Goal: Task Accomplishment & Management: Use online tool/utility

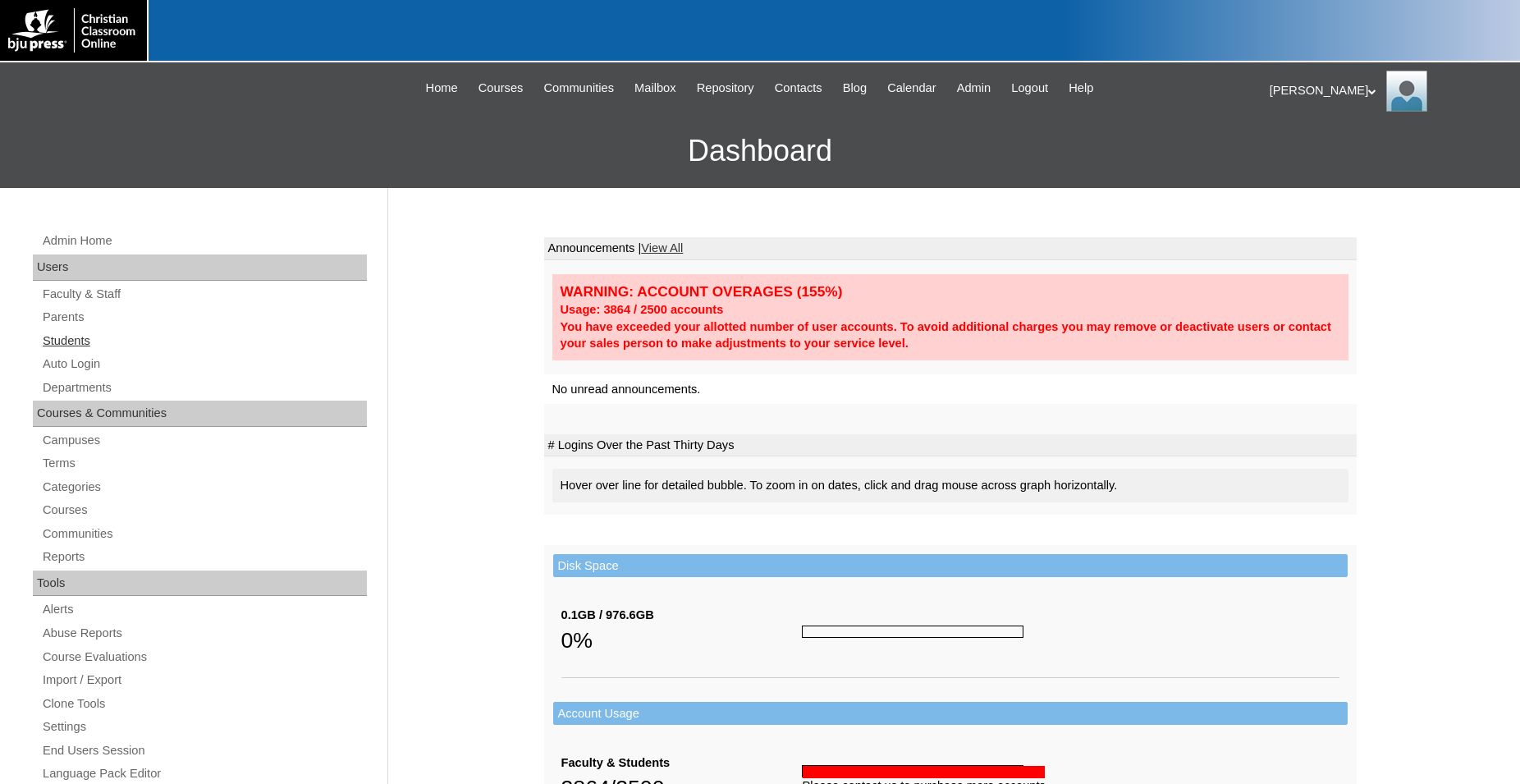
click at [84, 342] on link "Students" at bounding box center [204, 341] width 326 height 21
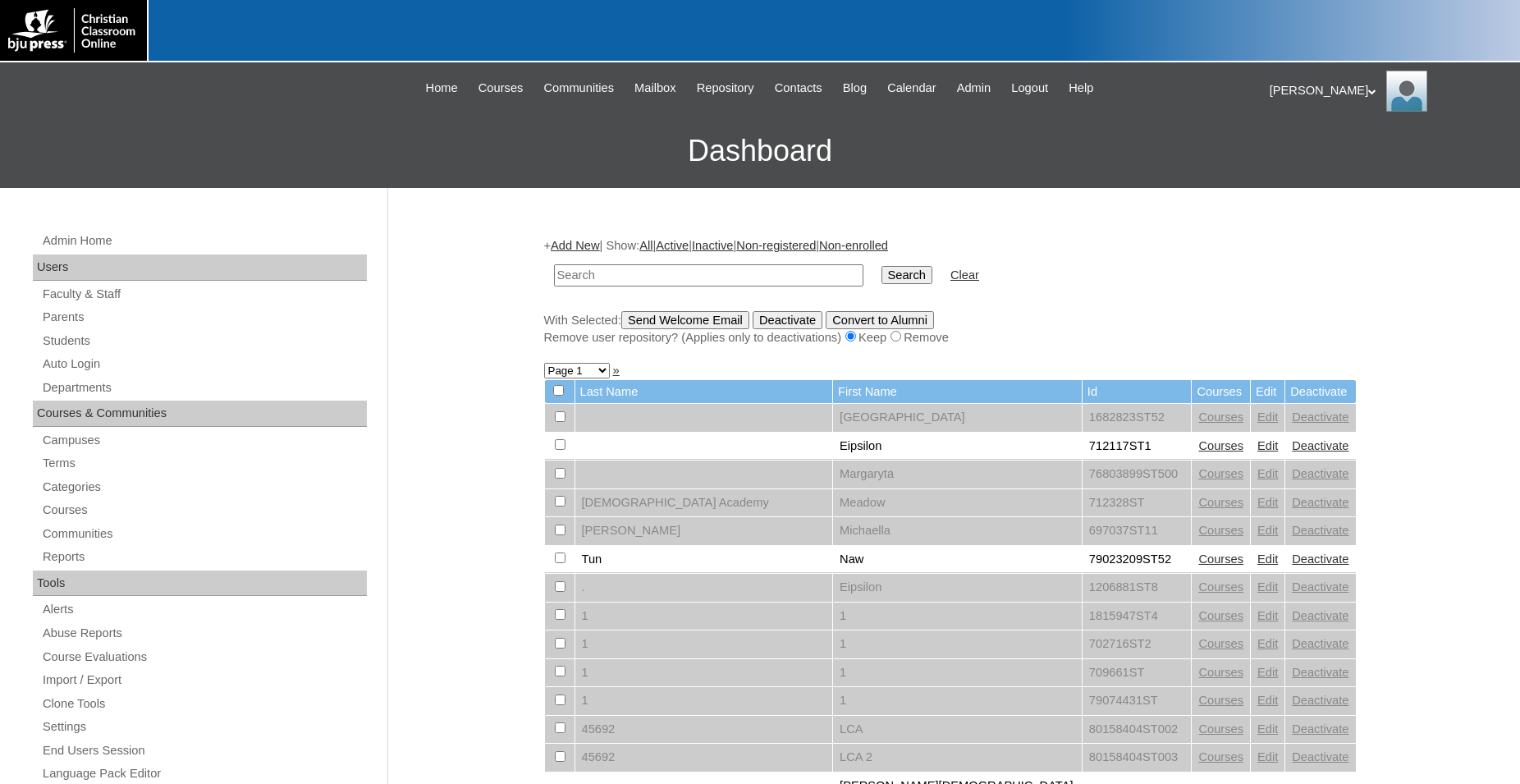
click at [614, 273] on input "text" at bounding box center [708, 275] width 309 height 23
type input "p"
type input "fox"
click at [881, 266] on input "Search" at bounding box center [906, 275] width 51 height 18
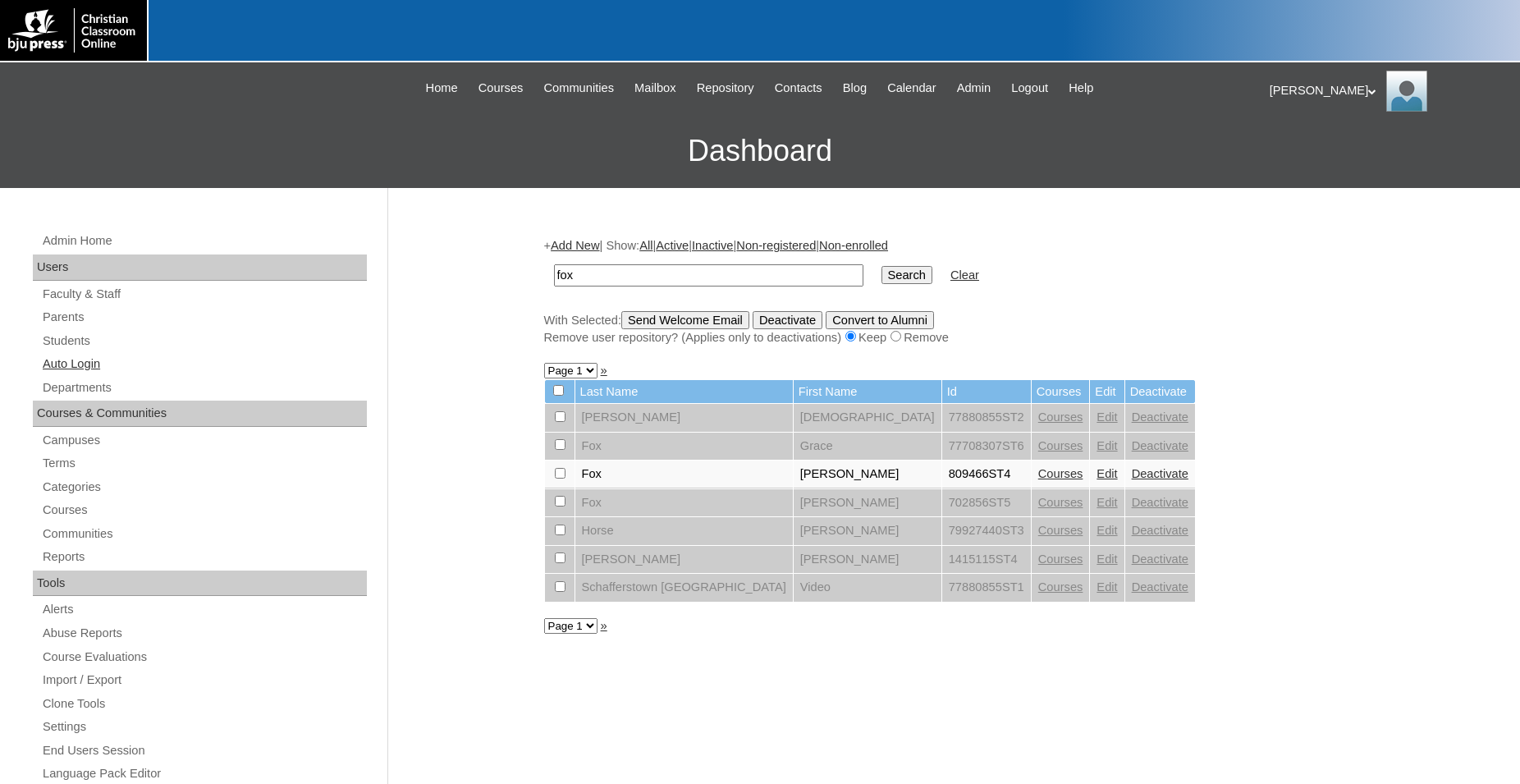
click at [77, 366] on link "Auto Login" at bounding box center [204, 364] width 326 height 21
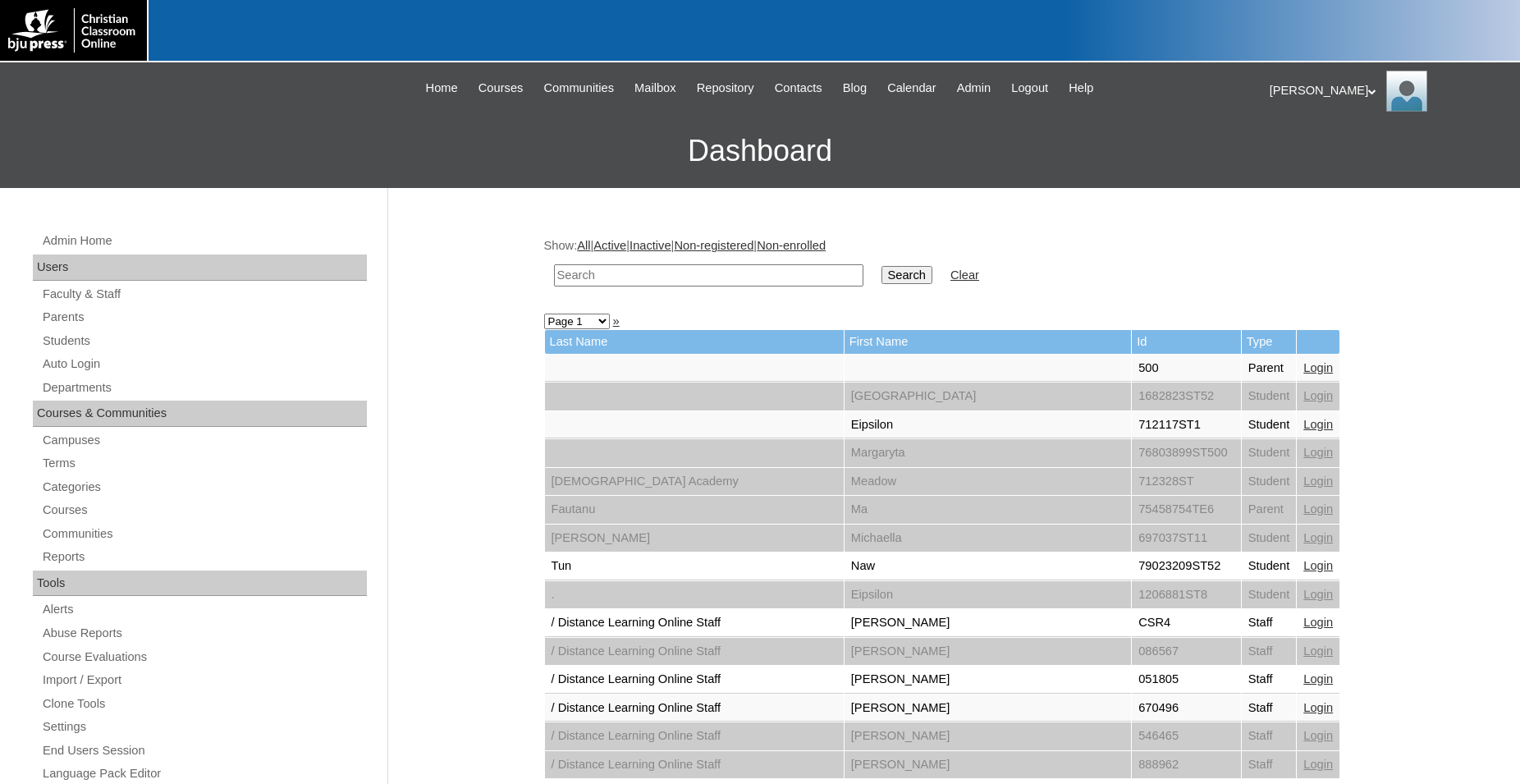
click at [751, 282] on input "text" at bounding box center [708, 275] width 309 height 23
type input "Fox"
click at [881, 266] on input "Search" at bounding box center [906, 275] width 51 height 18
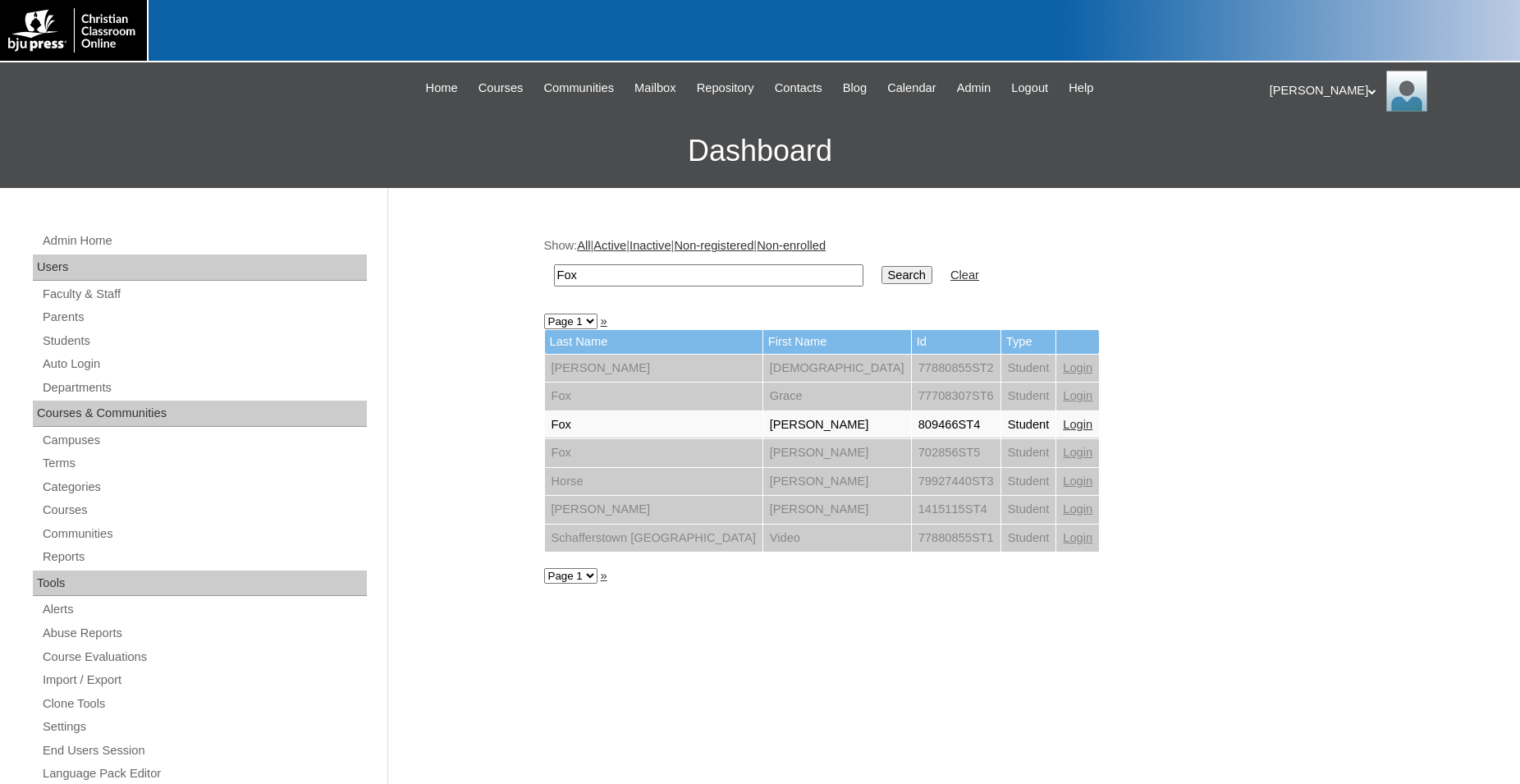
click at [1063, 428] on link "Login" at bounding box center [1078, 424] width 29 height 13
